Goal: Check status

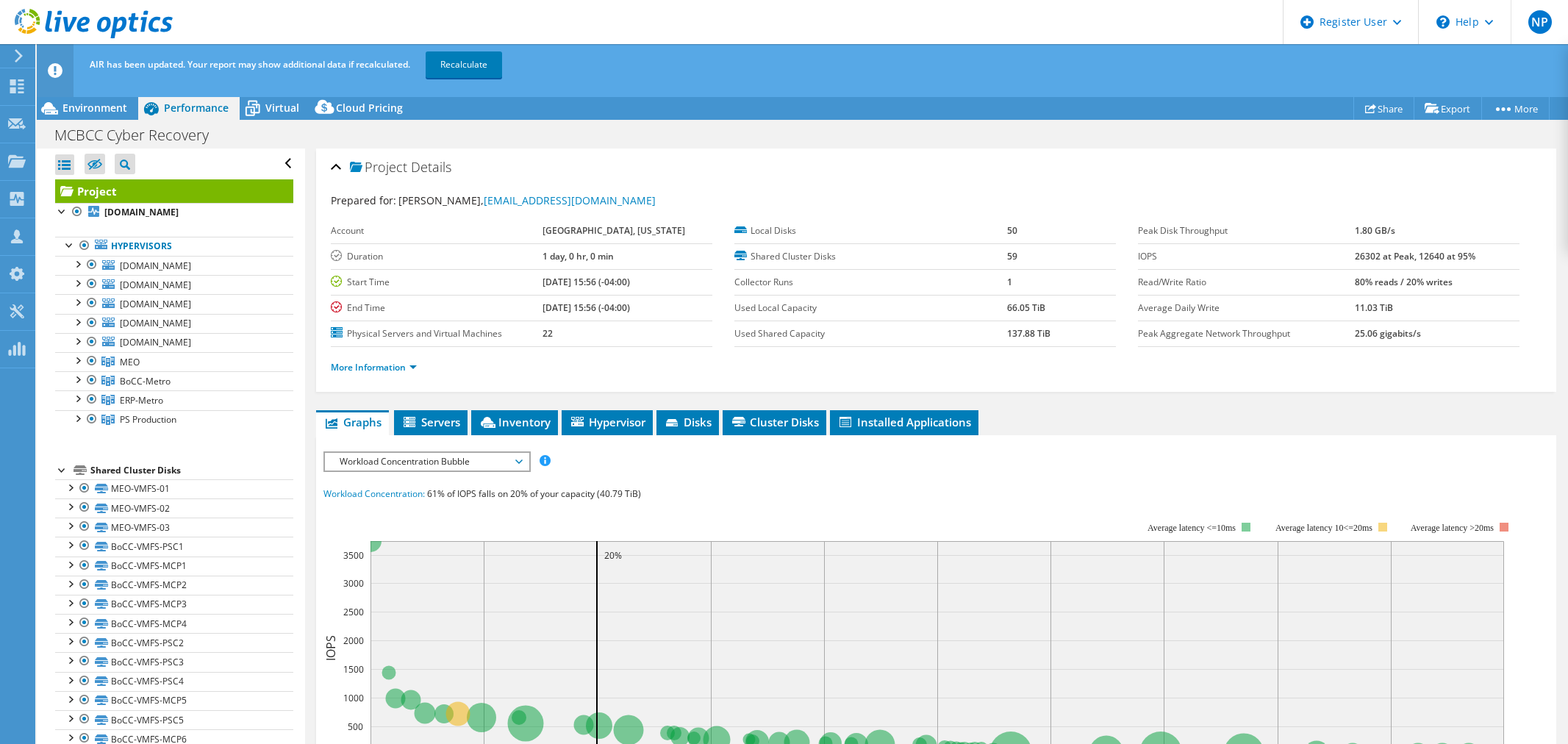
select select "USD"
click at [98, 103] on span "Environment" at bounding box center [95, 108] width 64 height 14
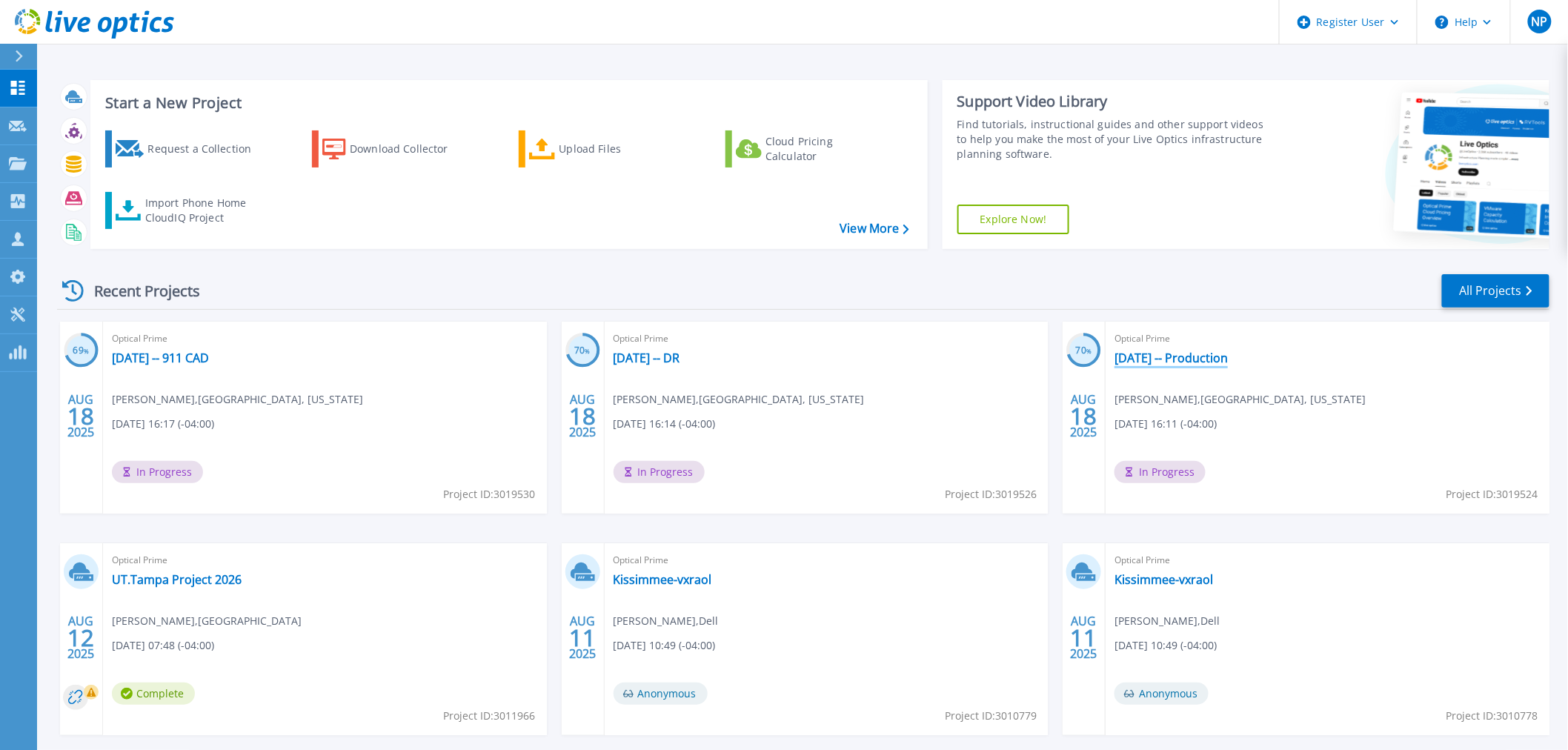
click at [1149, 352] on link "[DATE] -- Production" at bounding box center [1172, 358] width 114 height 15
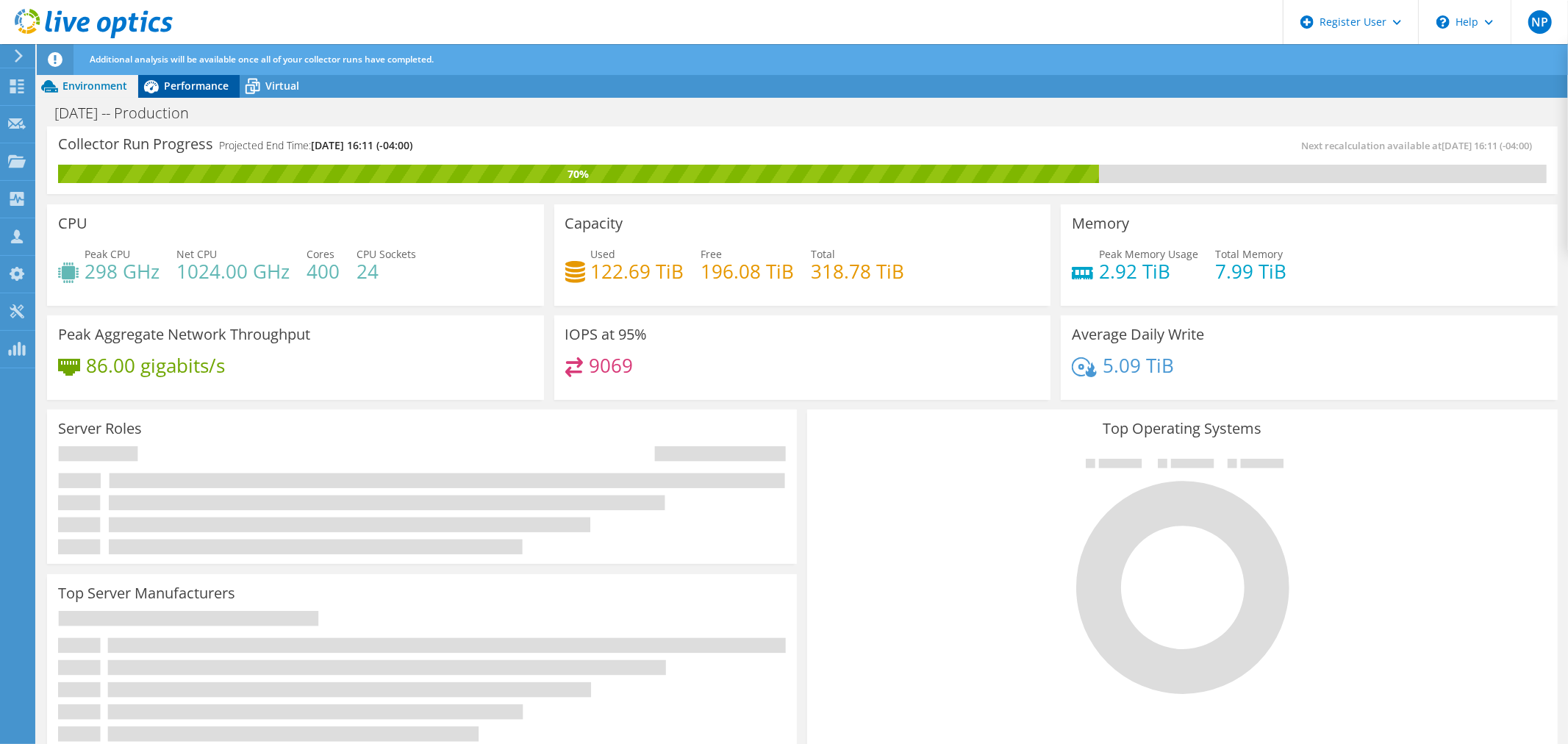
click at [186, 96] on div "Performance" at bounding box center [189, 86] width 102 height 24
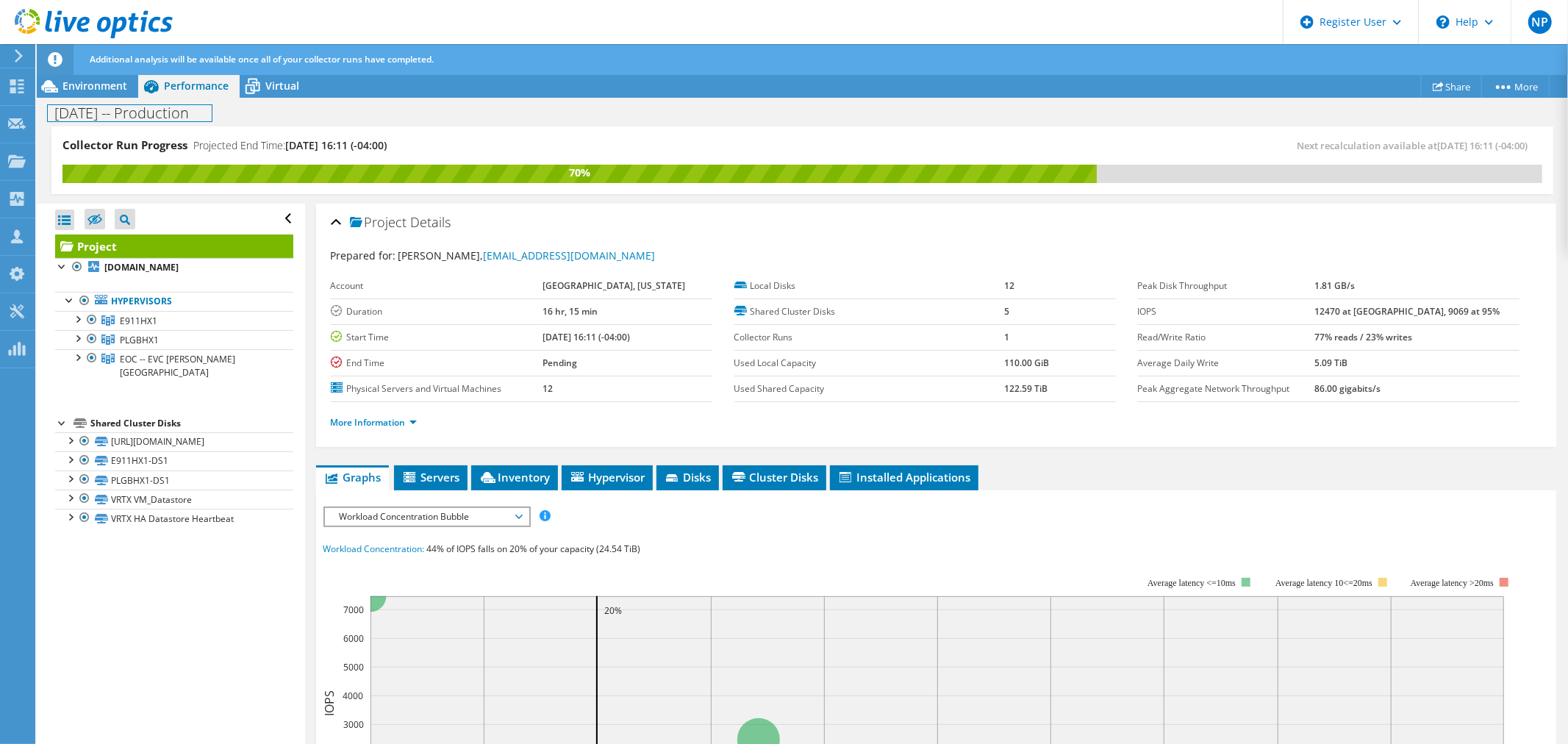
click at [141, 99] on div "2025-08-18 -- Production Print" at bounding box center [802, 113] width 1531 height 27
click at [118, 96] on div "Environment" at bounding box center [87, 86] width 102 height 24
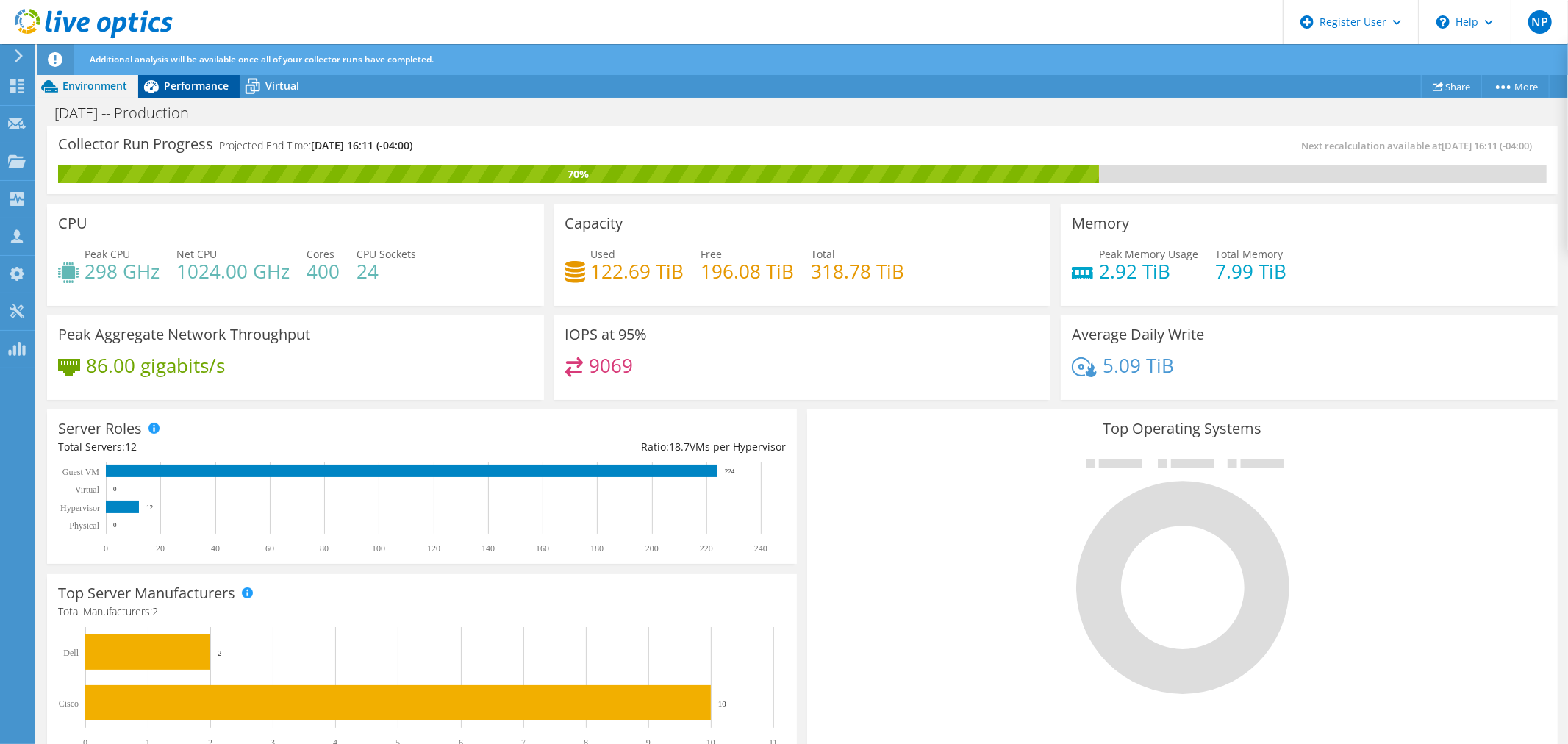
click at [185, 93] on div "Performance" at bounding box center [189, 86] width 102 height 24
